Goal: Task Accomplishment & Management: Manage account settings

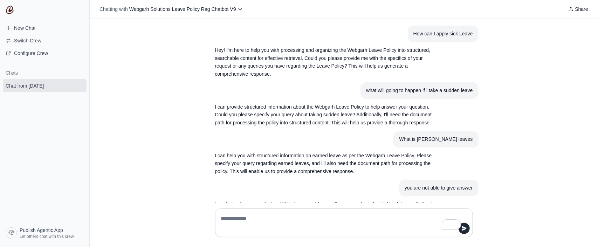
scroll to position [170, 0]
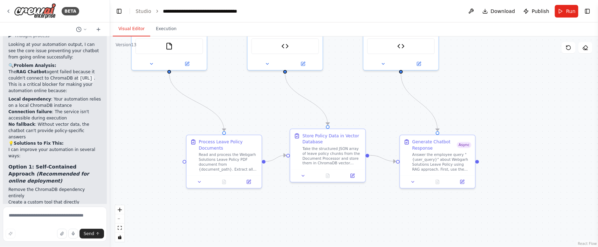
drag, startPoint x: 240, startPoint y: 64, endPoint x: 243, endPoint y: 118, distance: 54.4
click at [243, 118] on div ".deletable-edge-delete-btn { width: 20px; height: 20px; border: 0px solid #ffff…" at bounding box center [354, 141] width 488 height 211
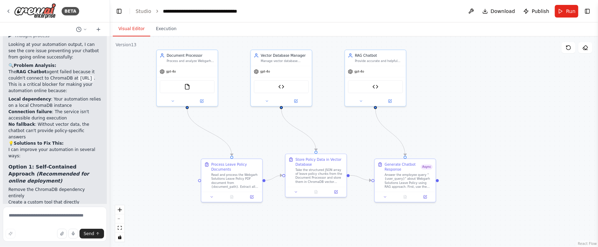
drag, startPoint x: 243, startPoint y: 115, endPoint x: 247, endPoint y: 136, distance: 21.8
click at [247, 136] on div ".deletable-edge-delete-btn { width: 20px; height: 20px; border: 0px solid #ffff…" at bounding box center [354, 141] width 488 height 211
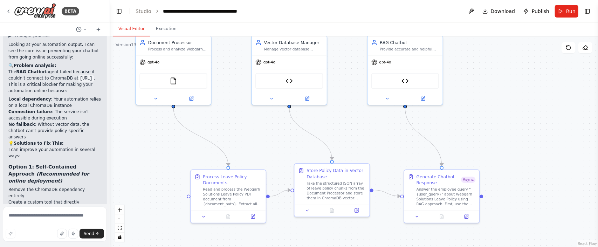
drag, startPoint x: 247, startPoint y: 133, endPoint x: 247, endPoint y: 140, distance: 6.7
click at [247, 140] on div ".deletable-edge-delete-btn { width: 20px; height: 20px; border: 0px solid #ffff…" at bounding box center [354, 141] width 488 height 211
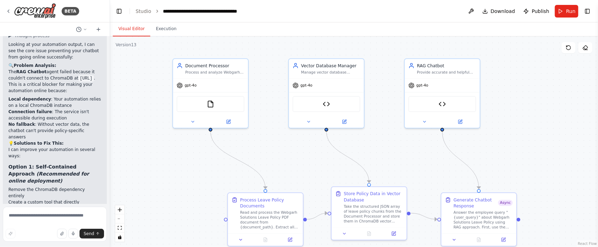
drag, startPoint x: 217, startPoint y: 132, endPoint x: 254, endPoint y: 154, distance: 43.0
click at [254, 154] on div ".deletable-edge-delete-btn { width: 20px; height: 20px; border: 0px solid #ffff…" at bounding box center [354, 141] width 488 height 211
click at [430, 69] on div "Provide accurate and helpful responses to employee queries about Webgarh Soluti…" at bounding box center [446, 71] width 59 height 5
click at [430, 120] on button at bounding box center [425, 120] width 34 height 7
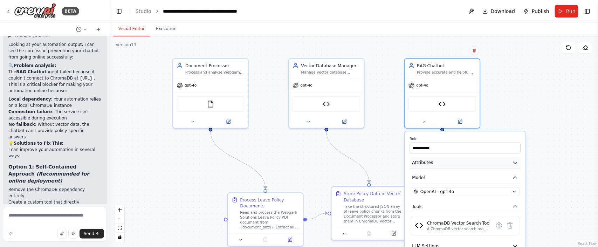
click at [513, 161] on icon "button" at bounding box center [516, 163] width 6 height 6
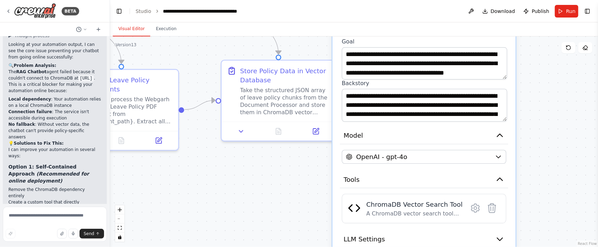
drag, startPoint x: 557, startPoint y: 170, endPoint x: 526, endPoint y: 34, distance: 139.5
click at [526, 34] on div "Visual Editor Execution Version 13 Show Tools Hide Agents .deletable-edge-delet…" at bounding box center [354, 134] width 488 height 225
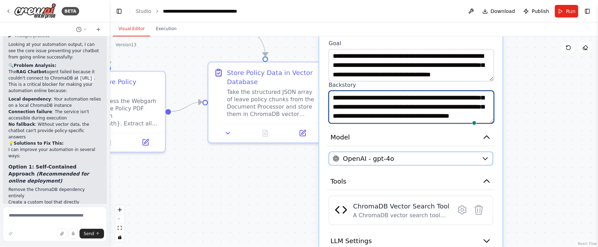
scroll to position [28, 0]
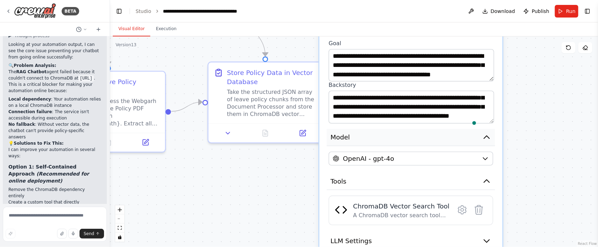
click at [489, 137] on icon "button" at bounding box center [486, 137] width 9 height 9
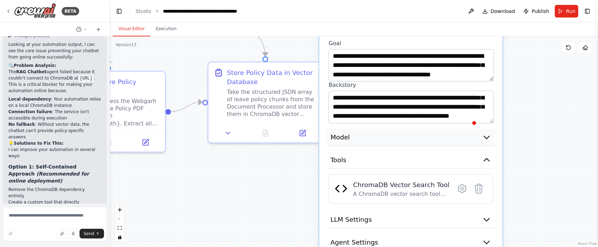
click at [489, 137] on icon "button" at bounding box center [486, 137] width 9 height 9
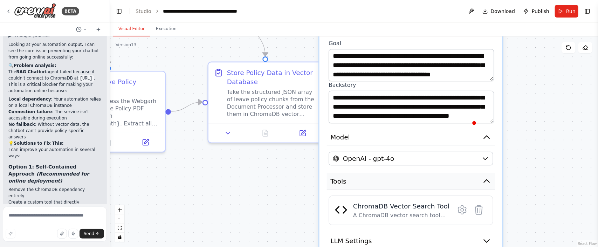
click at [485, 177] on icon "button" at bounding box center [486, 181] width 9 height 9
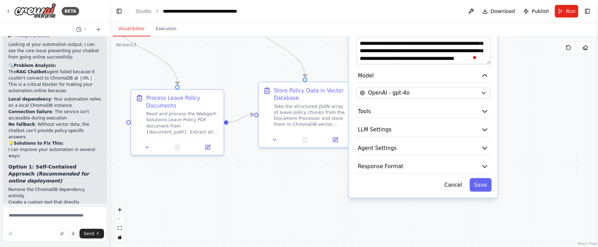
drag, startPoint x: 497, startPoint y: 163, endPoint x: 497, endPoint y: 93, distance: 69.4
click at [497, 93] on div "**********" at bounding box center [423, 71] width 149 height 251
click at [486, 106] on button "Tools" at bounding box center [423, 111] width 137 height 14
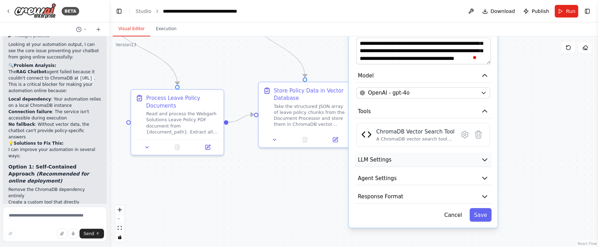
click at [482, 157] on icon "button" at bounding box center [484, 159] width 7 height 7
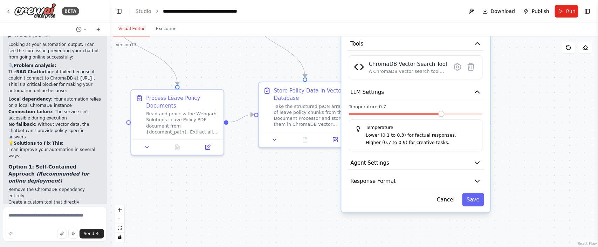
drag, startPoint x: 489, startPoint y: 194, endPoint x: 482, endPoint y: 127, distance: 67.0
click at [482, 127] on div "Temperature Lower (0.1 to 0.3) for factual responses. Higher (0.7 to 0.9) for c…" at bounding box center [416, 136] width 134 height 32
click at [477, 163] on icon "button" at bounding box center [477, 163] width 5 height 2
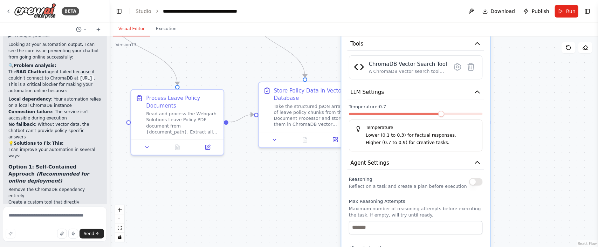
click at [480, 182] on button "button" at bounding box center [476, 181] width 14 height 7
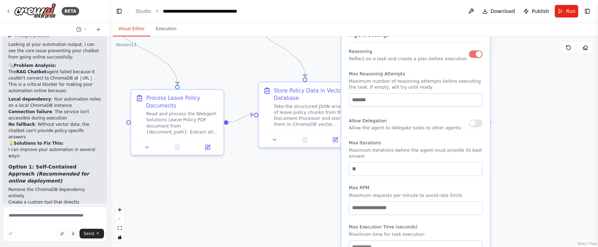
drag, startPoint x: 445, startPoint y: 176, endPoint x: 448, endPoint y: 52, distance: 124.8
click at [448, 52] on div "Reasoning Reflect on a task and create a plan before execution" at bounding box center [408, 54] width 118 height 15
click at [477, 101] on input "*" at bounding box center [416, 100] width 134 height 14
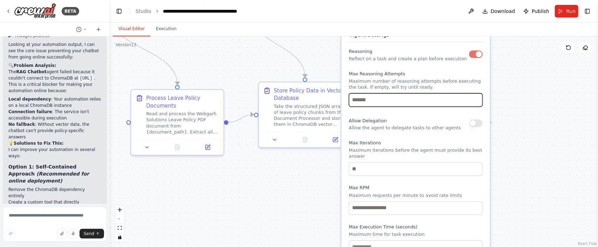
click at [478, 96] on input "*" at bounding box center [416, 100] width 134 height 14
type input "*"
click at [478, 96] on input "*" at bounding box center [416, 100] width 134 height 14
click at [477, 125] on button "button" at bounding box center [476, 123] width 14 height 7
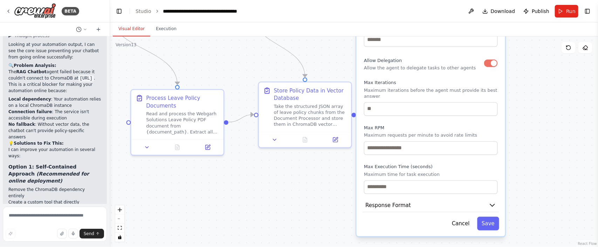
drag, startPoint x: 430, startPoint y: 148, endPoint x: 435, endPoint y: 71, distance: 77.6
click at [435, 87] on p "Maximum iterations before the agent must provide its best answer" at bounding box center [431, 93] width 134 height 12
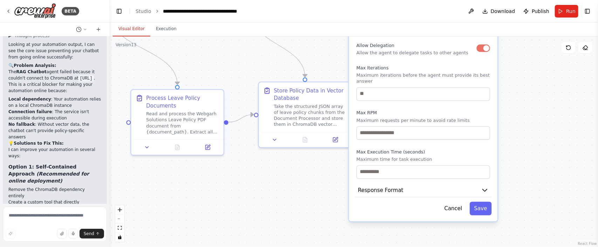
click at [433, 68] on label "Max Iterations" at bounding box center [424, 68] width 134 height 6
click at [430, 63] on div "Reasoning Reflect on a task and create a plan before execution Max Reasoning At…" at bounding box center [424, 76] width 134 height 208
click at [477, 204] on button "Save" at bounding box center [481, 209] width 22 height 14
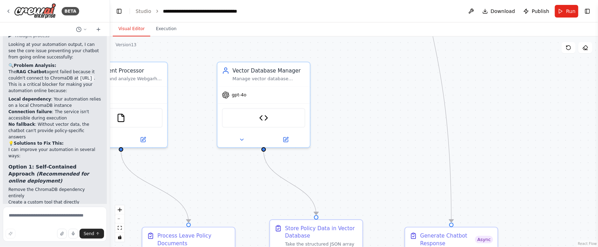
drag, startPoint x: 534, startPoint y: 131, endPoint x: 506, endPoint y: 183, distance: 59.1
click at [544, 247] on html "BETA I want to create a chatbot for Webgarh Solutions Leave Policy and that mus…" at bounding box center [299, 123] width 598 height 247
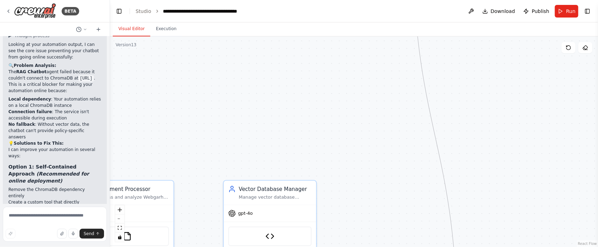
drag, startPoint x: 483, startPoint y: 58, endPoint x: 484, endPoint y: 205, distance: 147.6
click at [488, 208] on div ".deletable-edge-delete-btn { width: 20px; height: 20px; border: 0px solid #ffff…" at bounding box center [354, 141] width 488 height 211
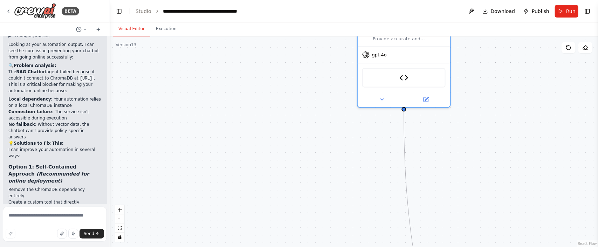
drag, startPoint x: 448, startPoint y: 98, endPoint x: 442, endPoint y: 248, distance: 149.8
click at [442, 247] on html "BETA I want to create a chatbot for Webgarh Solutions Leave Policy and that mus…" at bounding box center [299, 123] width 598 height 247
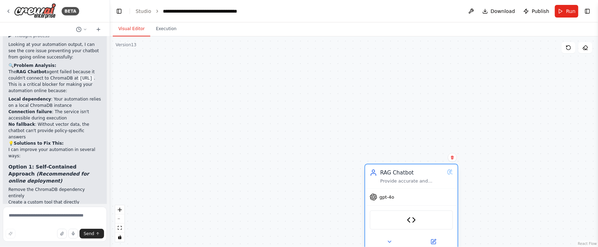
drag, startPoint x: 420, startPoint y: 87, endPoint x: 433, endPoint y: 193, distance: 107.0
click at [431, 217] on div "ChromaDB Vector Search Tool" at bounding box center [411, 220] width 83 height 20
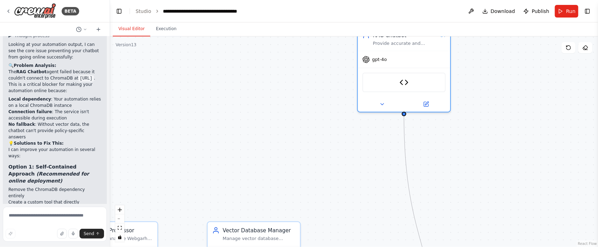
drag, startPoint x: 514, startPoint y: 164, endPoint x: 500, endPoint y: 30, distance: 135.3
click at [506, 15] on main "**********" at bounding box center [354, 123] width 488 height 247
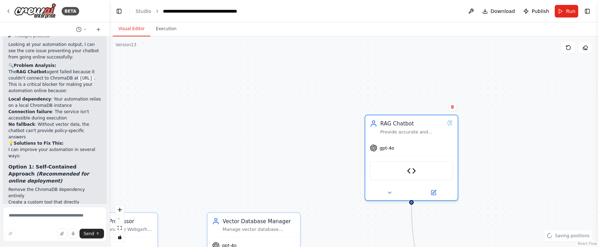
drag, startPoint x: 427, startPoint y: 74, endPoint x: 480, endPoint y: 121, distance: 71.5
click at [435, 151] on div "gpt-4o" at bounding box center [412, 148] width 93 height 16
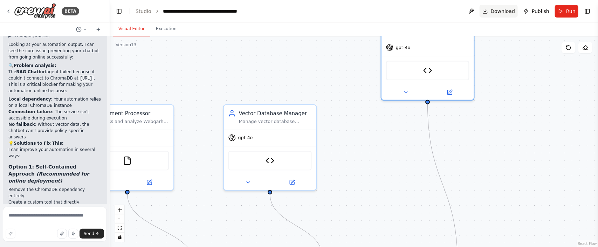
drag, startPoint x: 482, startPoint y: 136, endPoint x: 498, endPoint y: 13, distance: 124.5
click at [497, 13] on main "**********" at bounding box center [354, 123] width 488 height 247
click at [480, 53] on div ".deletable-edge-delete-btn { width: 20px; height: 20px; border: 0px solid #ffff…" at bounding box center [354, 141] width 488 height 211
drag, startPoint x: 476, startPoint y: 55, endPoint x: 473, endPoint y: 62, distance: 7.4
click at [473, 62] on div ".deletable-edge-delete-btn { width: 20px; height: 20px; border: 0px solid #ffff…" at bounding box center [354, 141] width 488 height 211
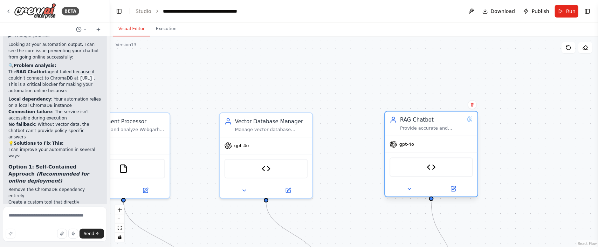
drag, startPoint x: 458, startPoint y: 54, endPoint x: 462, endPoint y: 146, distance: 92.3
click at [462, 146] on div "gpt-4o" at bounding box center [431, 144] width 93 height 16
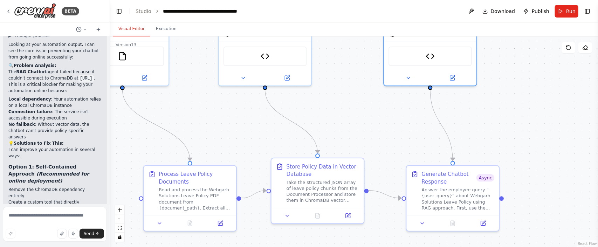
drag, startPoint x: 514, startPoint y: 112, endPoint x: 511, endPoint y: 1, distance: 111.2
click at [511, 1] on main "**********" at bounding box center [354, 123] width 488 height 247
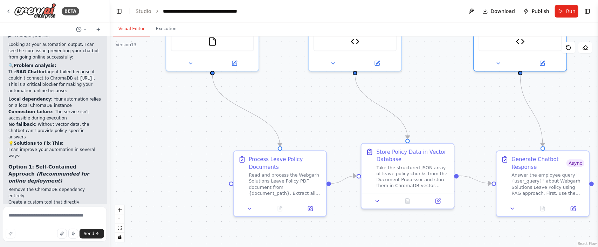
drag, startPoint x: 184, startPoint y: 57, endPoint x: 276, endPoint y: 84, distance: 96.1
click at [276, 84] on div ".deletable-edge-delete-btn { width: 20px; height: 20px; border: 0px solid #ffff…" at bounding box center [354, 141] width 488 height 211
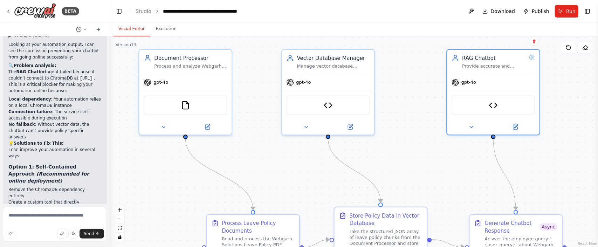
drag, startPoint x: 278, startPoint y: 120, endPoint x: 252, endPoint y: 150, distance: 40.5
click at [252, 150] on div ".deletable-edge-delete-btn { width: 20px; height: 20px; border: 0px solid #ffff…" at bounding box center [354, 141] width 488 height 211
click at [354, 130] on div at bounding box center [328, 125] width 93 height 15
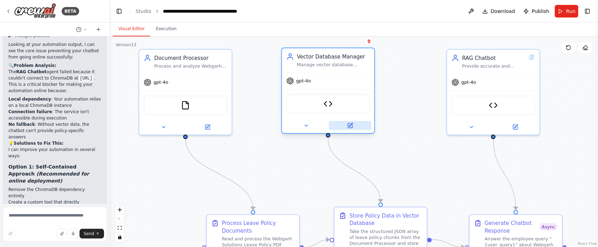
click at [354, 128] on button at bounding box center [350, 125] width 42 height 9
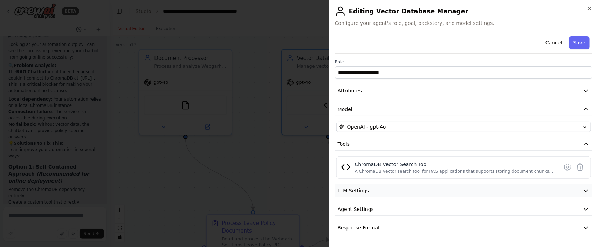
click at [406, 188] on button "LLM Settings" at bounding box center [464, 190] width 258 height 13
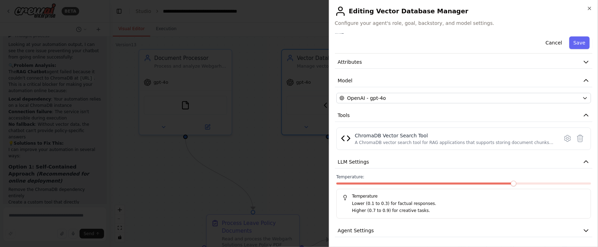
scroll to position [50, 0]
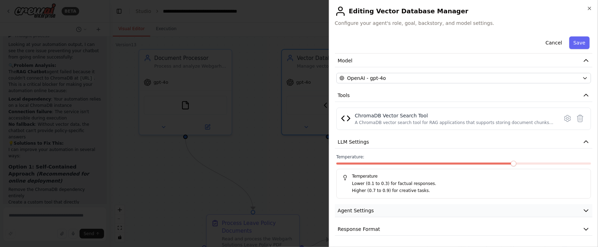
click at [390, 208] on button "Agent Settings" at bounding box center [464, 210] width 258 height 13
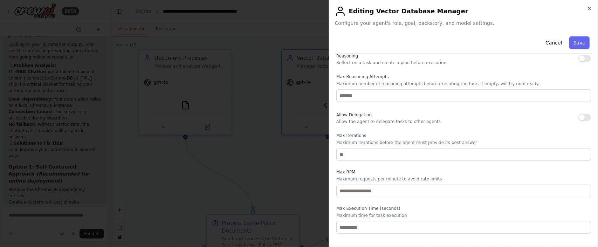
scroll to position [237, 0]
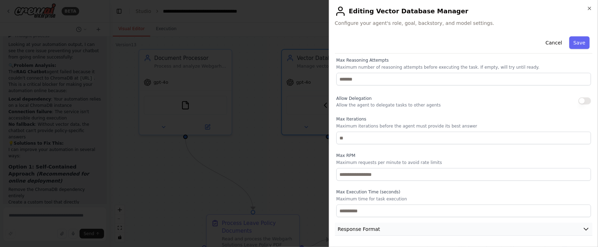
click at [575, 228] on button "Response Format" at bounding box center [464, 229] width 258 height 13
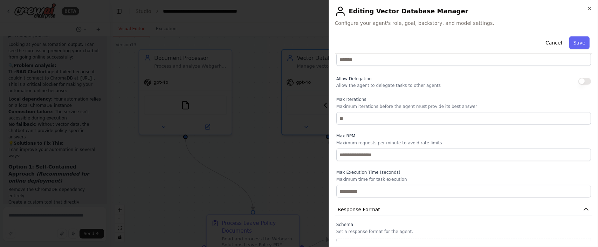
scroll to position [271, 0]
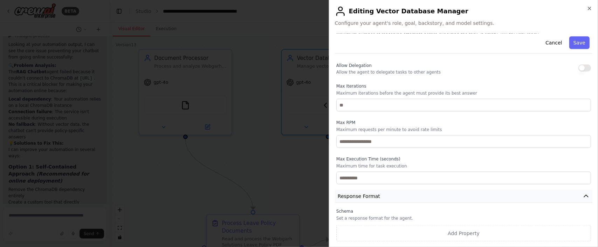
click at [583, 196] on icon "button" at bounding box center [586, 196] width 7 height 7
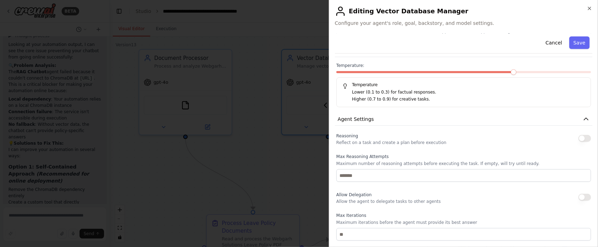
scroll to position [0, 0]
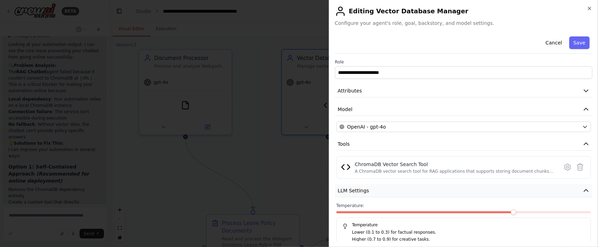
click at [583, 192] on icon "button" at bounding box center [586, 190] width 7 height 7
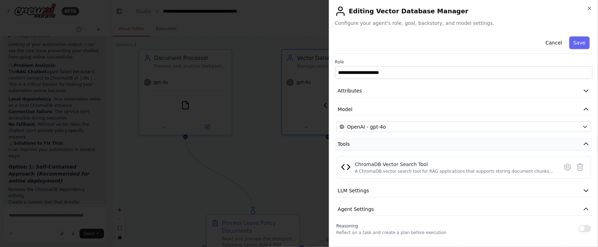
click at [583, 146] on icon "button" at bounding box center [586, 144] width 7 height 7
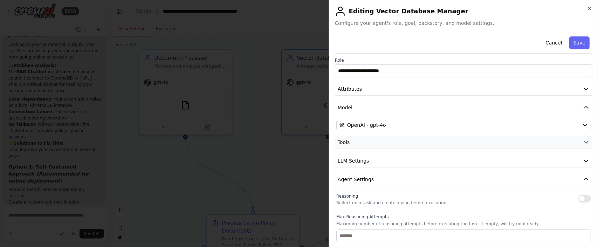
scroll to position [1, 0]
click at [583, 179] on icon "button" at bounding box center [586, 180] width 7 height 7
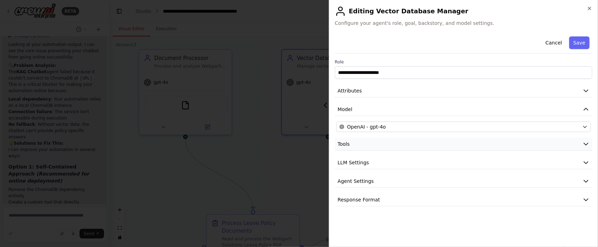
scroll to position [0, 0]
click at [577, 48] on button "Save" at bounding box center [580, 42] width 20 height 13
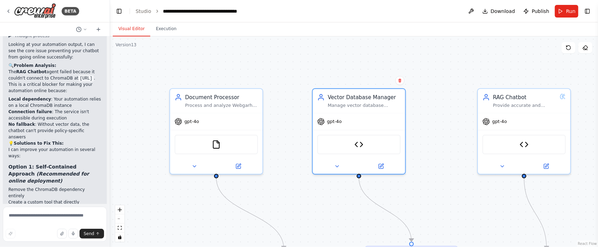
drag, startPoint x: 410, startPoint y: 108, endPoint x: 443, endPoint y: 133, distance: 41.3
click at [442, 135] on div ".deletable-edge-delete-btn { width: 20px; height: 20px; border: 0px solid #ffff…" at bounding box center [354, 141] width 488 height 211
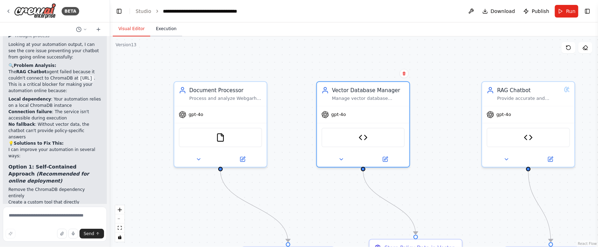
click at [173, 28] on button "Execution" at bounding box center [166, 29] width 32 height 15
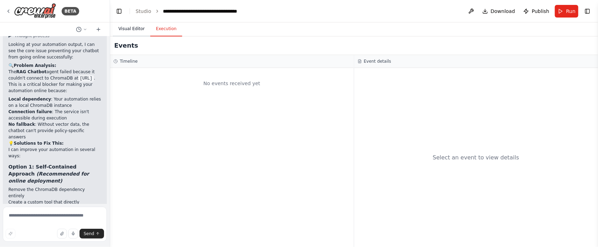
click at [135, 30] on button "Visual Editor" at bounding box center [132, 29] width 38 height 15
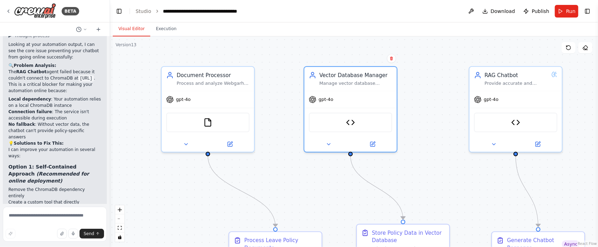
drag, startPoint x: 291, startPoint y: 66, endPoint x: 278, endPoint y: 51, distance: 19.7
click at [278, 51] on div ".deletable-edge-delete-btn { width: 20px; height: 20px; border: 0px solid #ffff…" at bounding box center [354, 141] width 488 height 211
click at [161, 28] on button "Execution" at bounding box center [166, 29] width 32 height 15
click at [127, 28] on button "Visual Editor" at bounding box center [132, 29] width 38 height 15
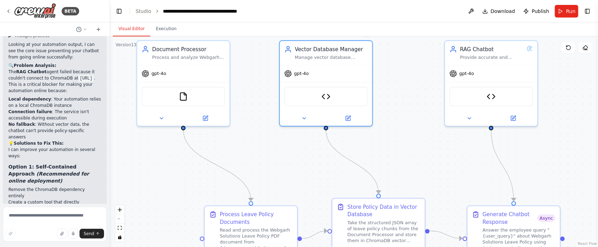
drag, startPoint x: 277, startPoint y: 119, endPoint x: 252, endPoint y: 93, distance: 35.7
click at [252, 93] on div ".deletable-edge-delete-btn { width: 20px; height: 20px; border: 0px solid #ffff…" at bounding box center [354, 141] width 488 height 211
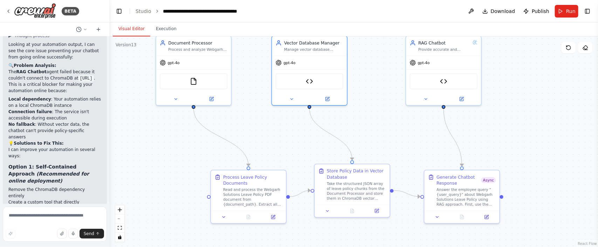
drag, startPoint x: 270, startPoint y: 178, endPoint x: 262, endPoint y: 151, distance: 27.6
click at [262, 151] on div ".deletable-edge-delete-btn { width: 20px; height: 20px; border: 0px solid #ffff…" at bounding box center [354, 141] width 488 height 211
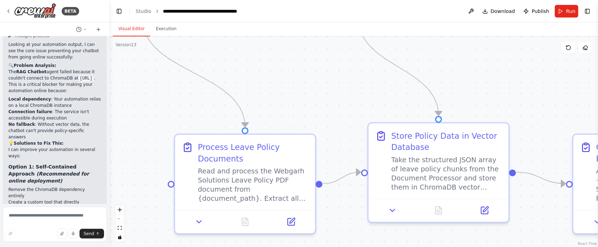
drag, startPoint x: 304, startPoint y: 118, endPoint x: 292, endPoint y: 88, distance: 32.7
click at [293, 88] on div ".deletable-edge-delete-btn { width: 20px; height: 20px; border: 0px solid #ffff…" at bounding box center [354, 141] width 488 height 211
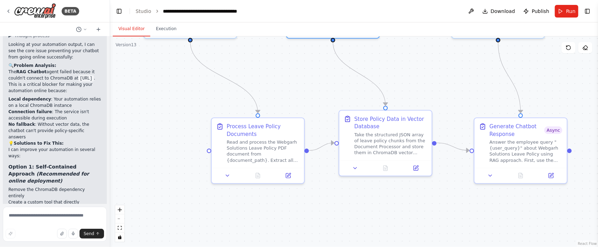
drag, startPoint x: 318, startPoint y: 81, endPoint x: 303, endPoint y: 117, distance: 38.9
click at [303, 117] on div ".deletable-edge-delete-btn { width: 20px; height: 20px; border: 0px solid #ffff…" at bounding box center [354, 141] width 488 height 211
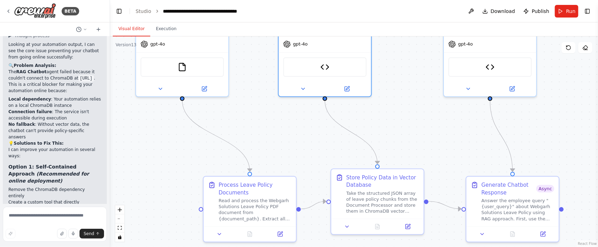
drag, startPoint x: 435, startPoint y: 90, endPoint x: 441, endPoint y: 120, distance: 29.8
click at [443, 119] on div ".deletable-edge-delete-btn { width: 20px; height: 20px; border: 0px solid #ffff…" at bounding box center [354, 141] width 488 height 211
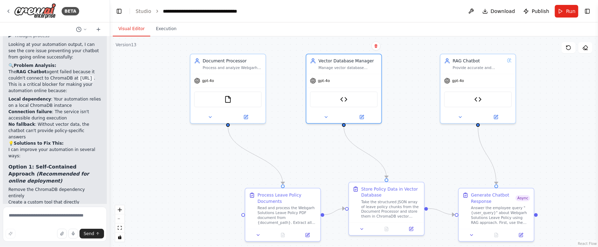
drag, startPoint x: 439, startPoint y: 123, endPoint x: 435, endPoint y: 143, distance: 20.3
click at [435, 143] on div ".deletable-edge-delete-btn { width: 20px; height: 20px; border: 0px solid #ffff…" at bounding box center [354, 141] width 488 height 211
click at [223, 66] on div "Process and analyze Webgarh Solutions Leave Policy documents, extracting key in…" at bounding box center [232, 67] width 59 height 5
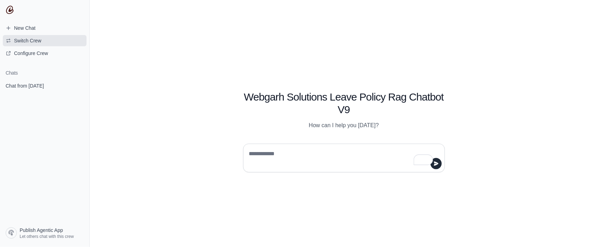
click at [28, 40] on span "Switch Crew" at bounding box center [27, 40] width 27 height 7
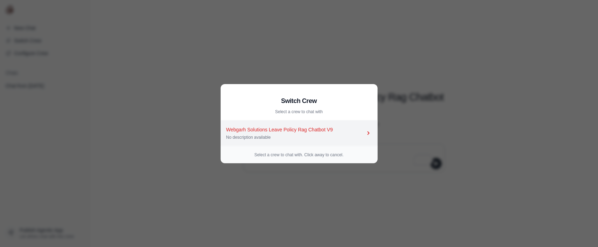
click at [366, 132] on icon at bounding box center [368, 133] width 7 height 7
click at [367, 132] on icon at bounding box center [368, 133] width 7 height 7
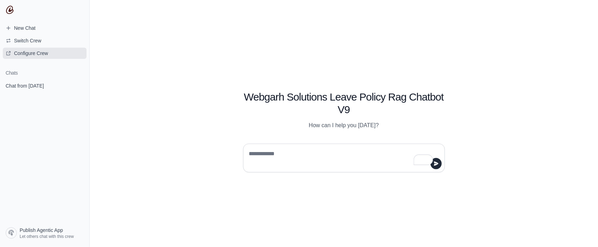
click at [48, 52] on span "Configure Crew" at bounding box center [31, 53] width 34 height 7
